Goal: Use online tool/utility: Utilize a website feature to perform a specific function

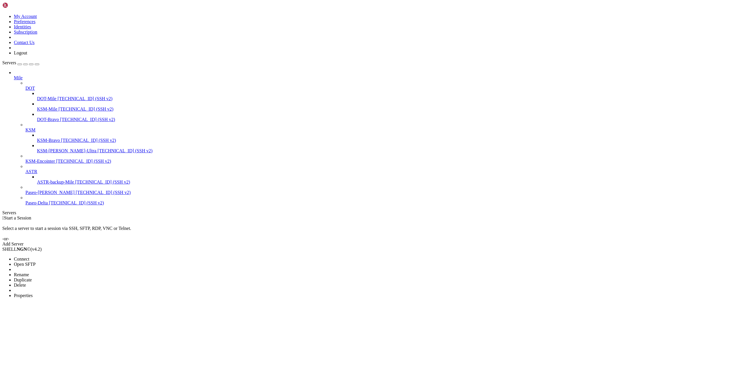
click at [29, 256] on span "Connect" at bounding box center [21, 258] width 15 height 5
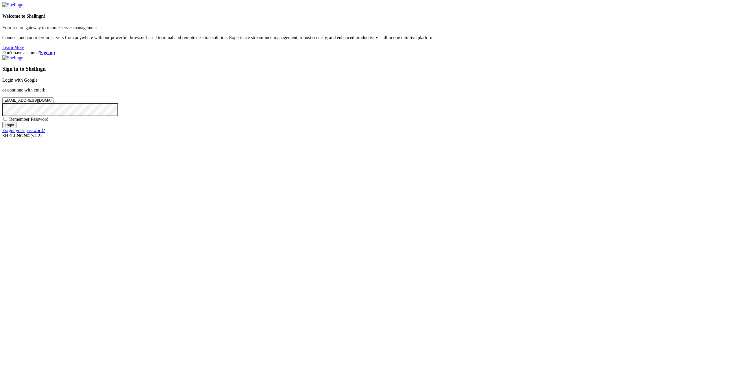
click at [16, 128] on input "Login" at bounding box center [9, 125] width 14 height 6
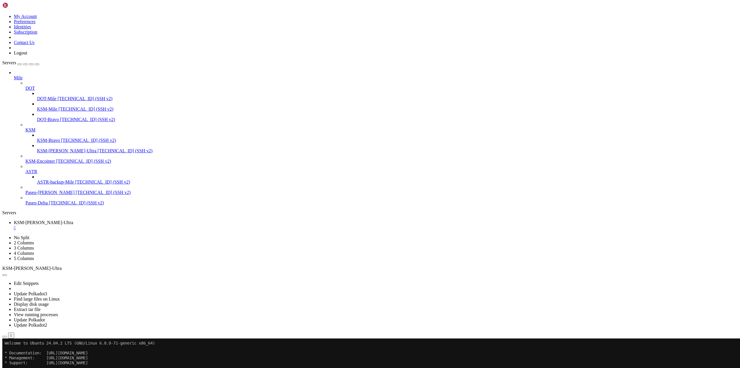
drag, startPoint x: 315, startPoint y: 565, endPoint x: 259, endPoint y: 565, distance: 55.5
copy span "systemctl daemon-reload"
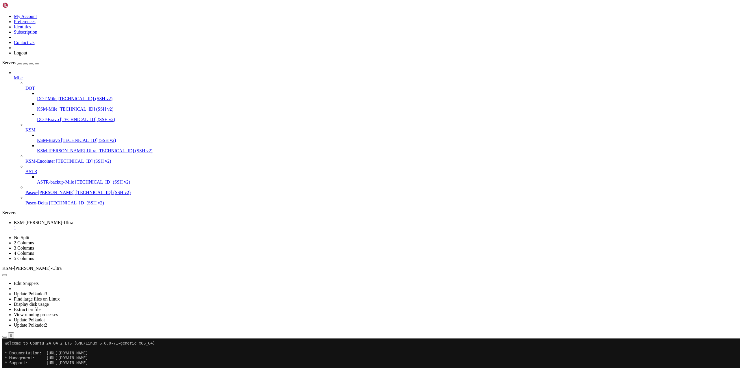
drag, startPoint x: 44, startPoint y: 464, endPoint x: 30, endPoint y: 460, distance: 14.9
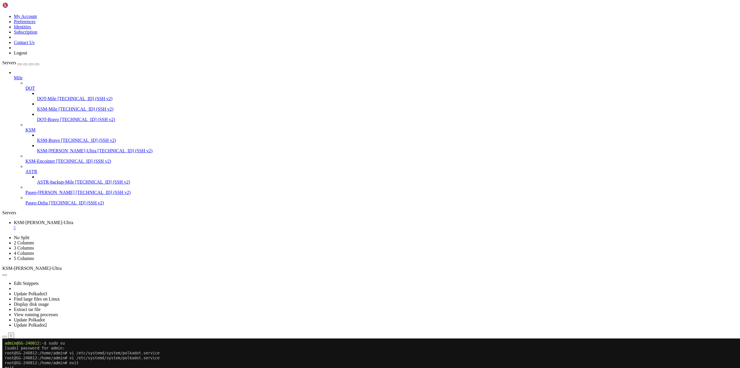
drag, startPoint x: 63, startPoint y: 642, endPoint x: 145, endPoint y: 644, distance: 81.9
copy span "--unsafe-force-node-key-generation"
drag, startPoint x: 19, startPoint y: 340, endPoint x: 306, endPoint y: 448, distance: 306.3
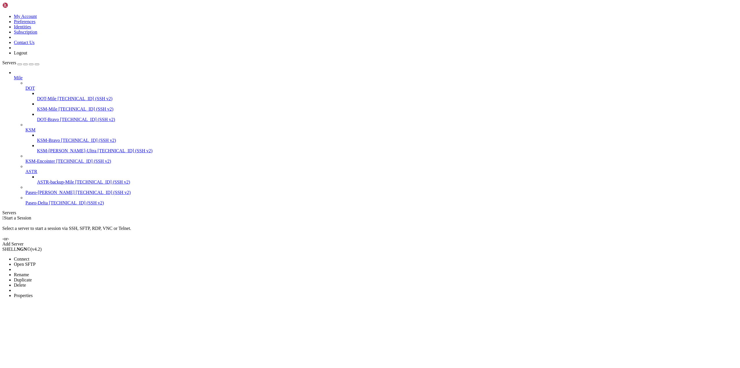
click at [29, 256] on span "Connect" at bounding box center [21, 258] width 15 height 5
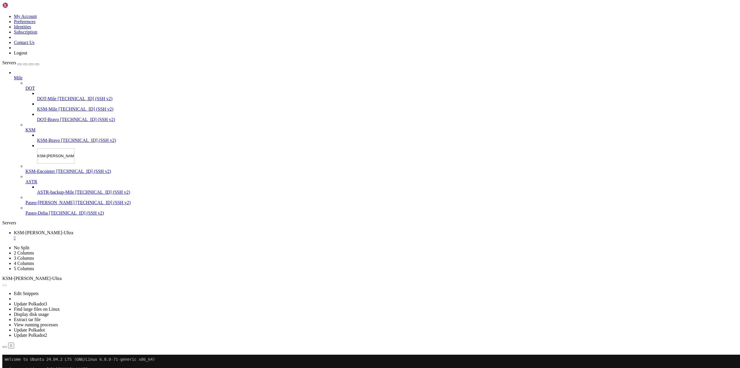
click at [46, 148] on input "KSM-[PERSON_NAME]-Ultra" at bounding box center [56, 155] width 38 height 15
drag, startPoint x: 48, startPoint y: 142, endPoint x: 34, endPoint y: 142, distance: 13.3
click at [37, 148] on input "KSM-[PERSON_NAME]-Ultra" at bounding box center [56, 155] width 38 height 15
type input "Mile-Bravo_Ultra"
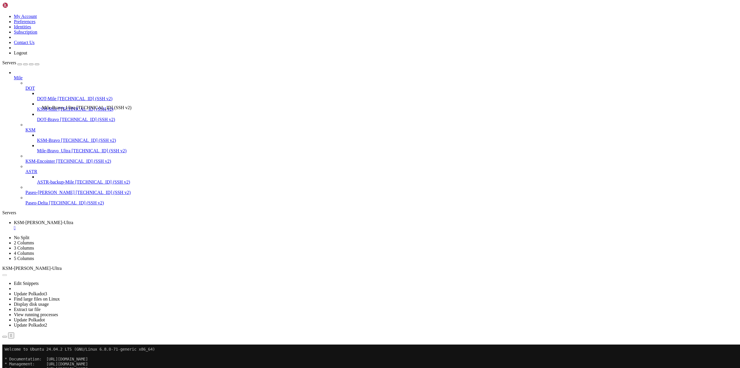
drag, startPoint x: 35, startPoint y: 142, endPoint x: 40, endPoint y: 102, distance: 40.0
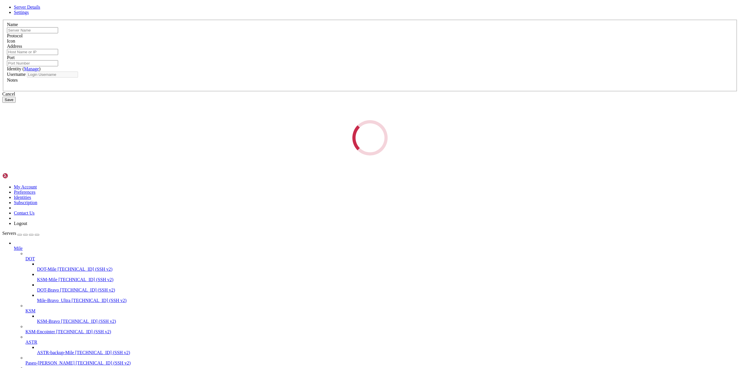
type input "Mile-Bravo_Ultra"
type input "[TECHNICAL_ID]"
type input "22"
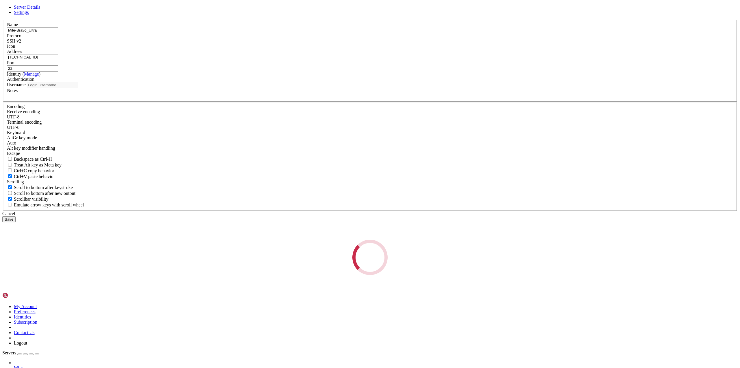
type input "admin"
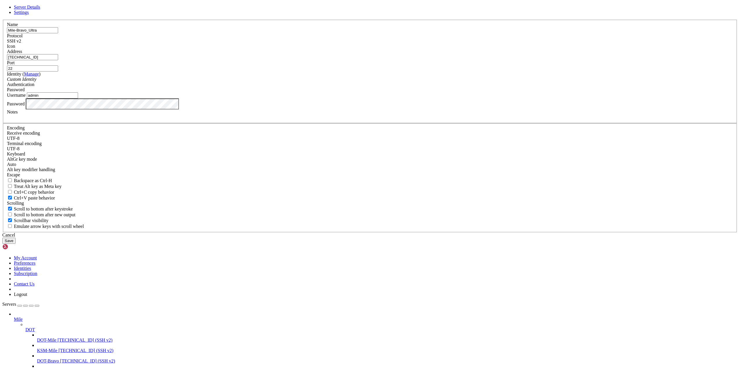
click at [327, 109] on div "Password" at bounding box center [370, 103] width 727 height 11
click at [16, 244] on button "Save" at bounding box center [8, 240] width 13 height 6
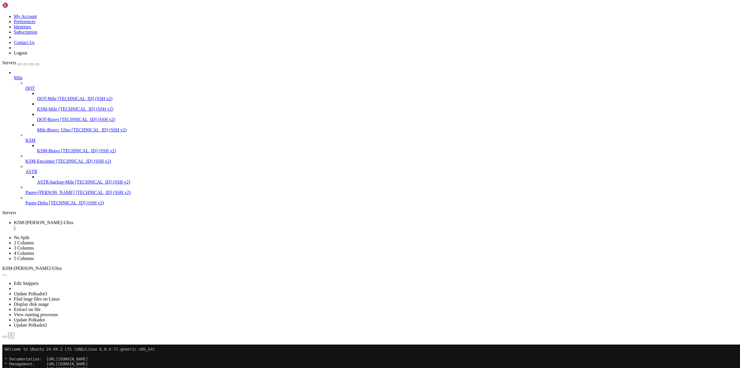
click at [120, 225] on div "" at bounding box center [376, 227] width 724 height 5
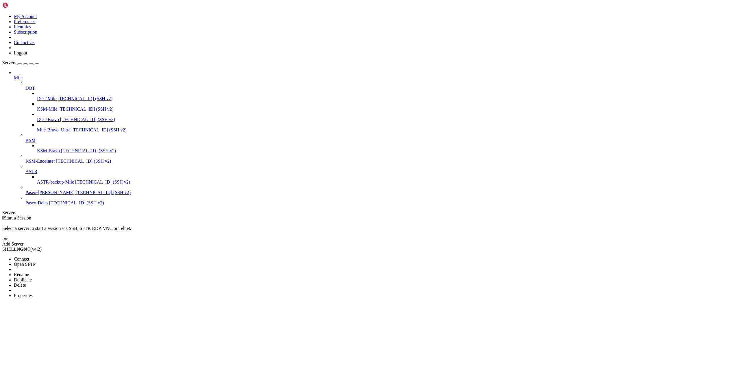
click at [58, 256] on li "Connect" at bounding box center [40, 258] width 53 height 5
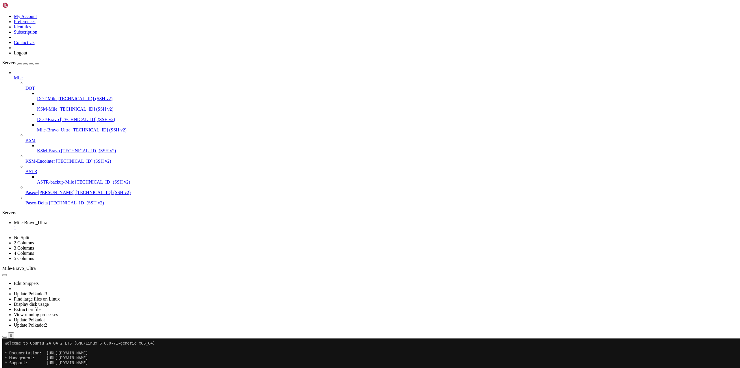
click at [118, 225] on div "" at bounding box center [376, 227] width 724 height 5
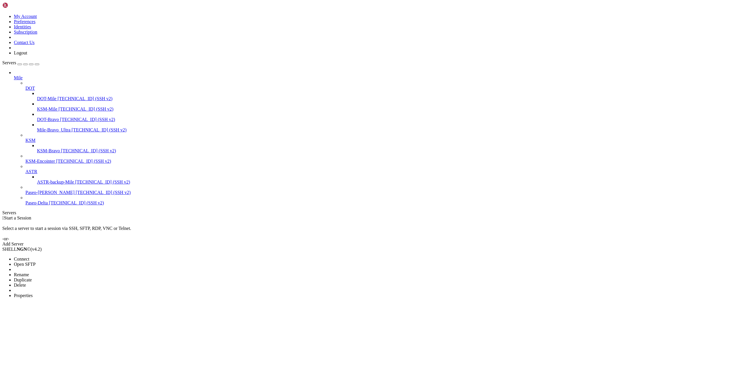
click at [52, 256] on li "Connect" at bounding box center [40, 258] width 53 height 5
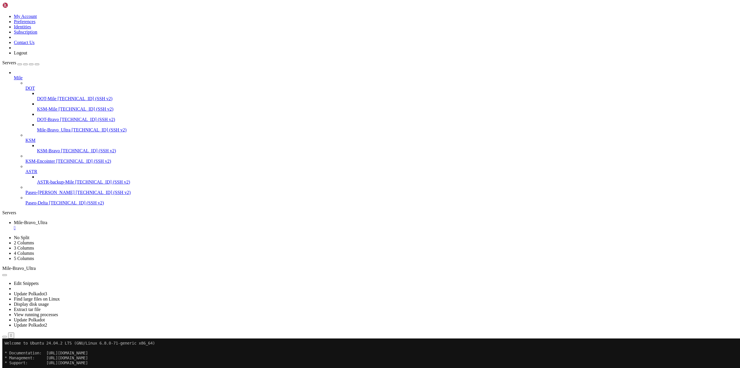
scroll to position [30, 0]
drag, startPoint x: 356, startPoint y: 541, endPoint x: 22, endPoint y: 539, distance: 333.8
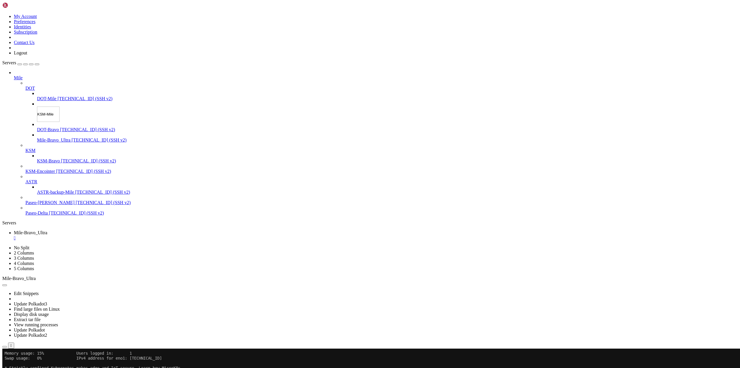
click at [37, 106] on input "KSM-Mile" at bounding box center [48, 113] width 23 height 15
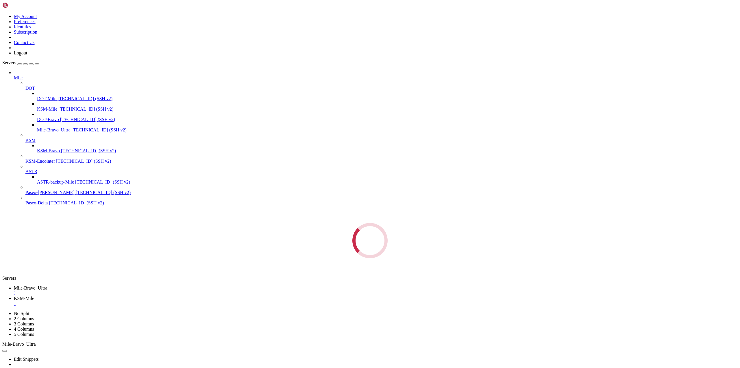
scroll to position [0, 0]
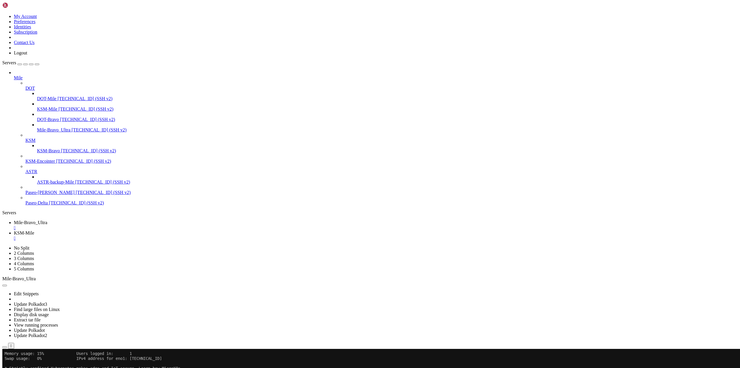
click at [157, 235] on div "" at bounding box center [376, 237] width 724 height 5
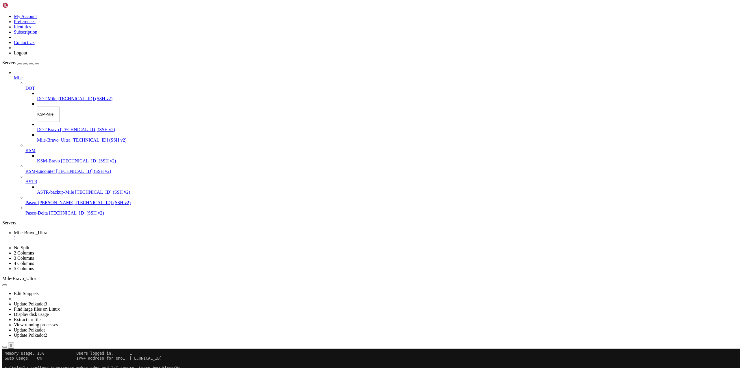
click at [37, 106] on input "KSM-Mile" at bounding box center [48, 113] width 23 height 15
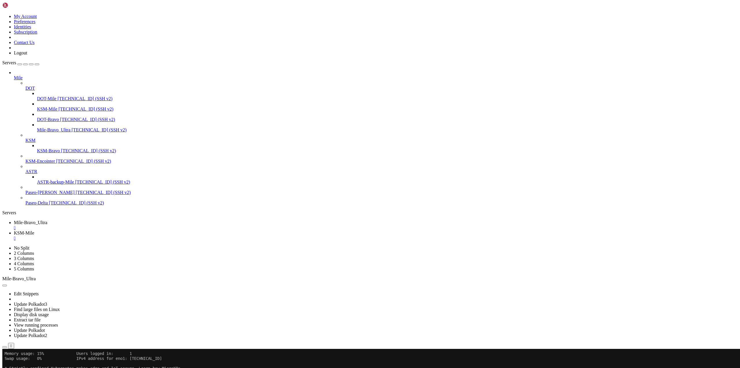
click at [158, 235] on div "" at bounding box center [376, 237] width 724 height 5
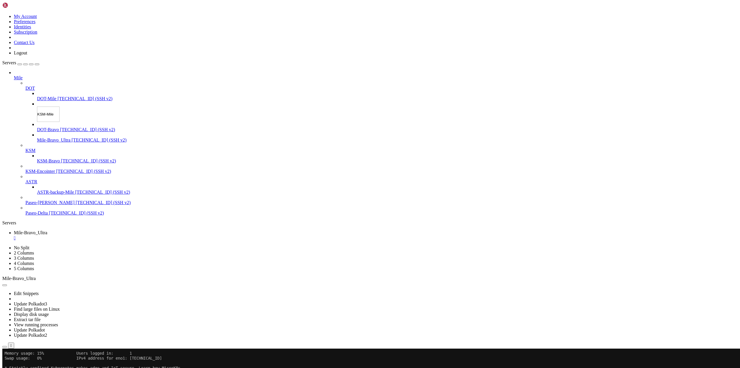
click at [37, 106] on input "KSM-Mile" at bounding box center [48, 113] width 23 height 15
drag, startPoint x: 32, startPoint y: 80, endPoint x: 19, endPoint y: 79, distance: 13.3
click at [37, 111] on span "KSM-Mile" at bounding box center [48, 113] width 23 height 5
type input "DOT-Mile_new"
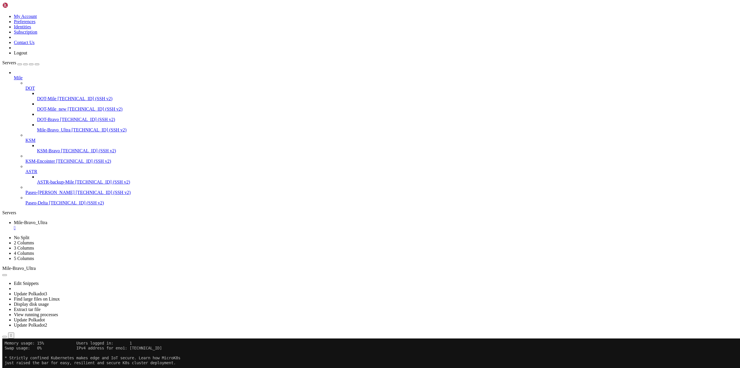
click at [50, 358] on li "Connect" at bounding box center [40, 360] width 53 height 5
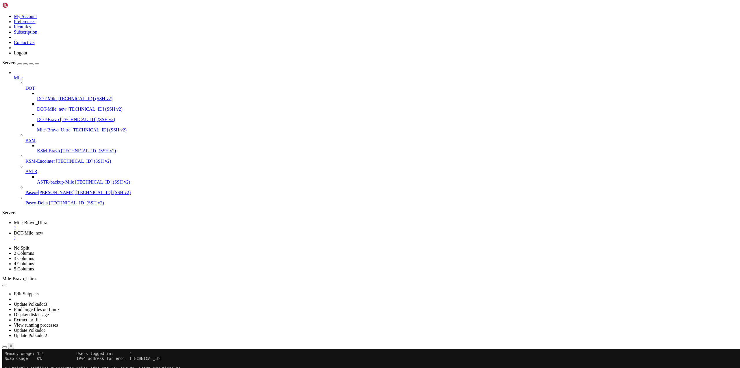
click at [47, 220] on span "Mile-Bravo_Ultra" at bounding box center [31, 222] width 34 height 5
click at [118, 225] on div "" at bounding box center [376, 227] width 724 height 5
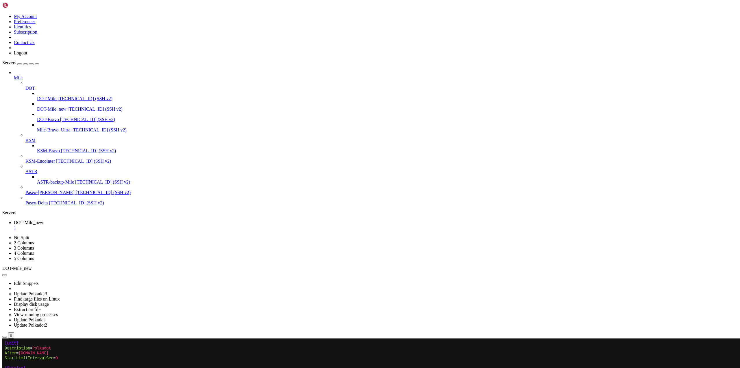
drag, startPoint x: 40, startPoint y: 408, endPoint x: 29, endPoint y: 404, distance: 12.4
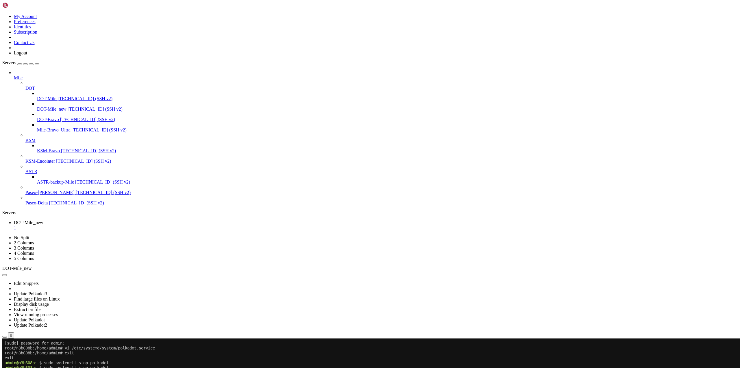
scroll to position [64, 0]
drag, startPoint x: 64, startPoint y: 641, endPoint x: 145, endPoint y: 641, distance: 81.0
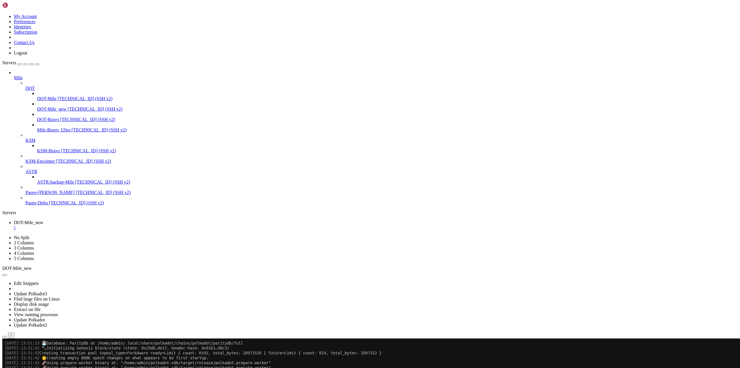
scroll to position [890, 0]
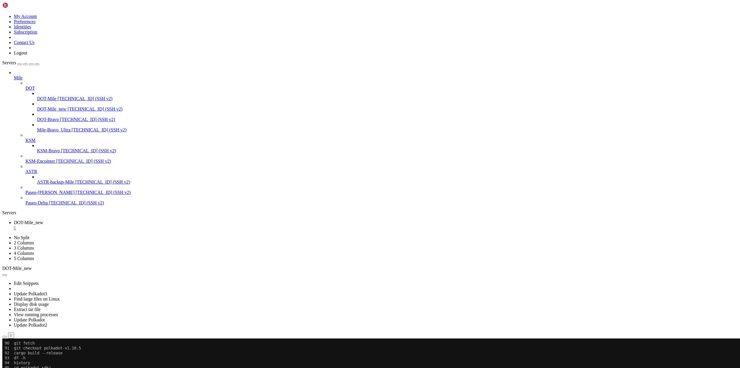
drag, startPoint x: 357, startPoint y: 548, endPoint x: 21, endPoint y: 550, distance: 336.4
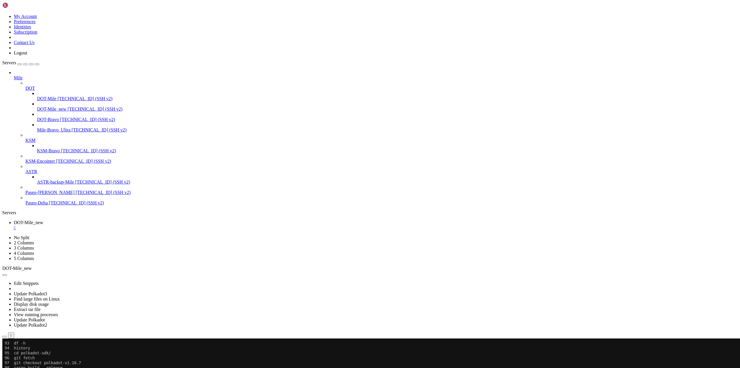
scroll to position [1701, 0]
click at [115, 225] on div "" at bounding box center [376, 227] width 724 height 5
